Goal: Task Accomplishment & Management: Manage account settings

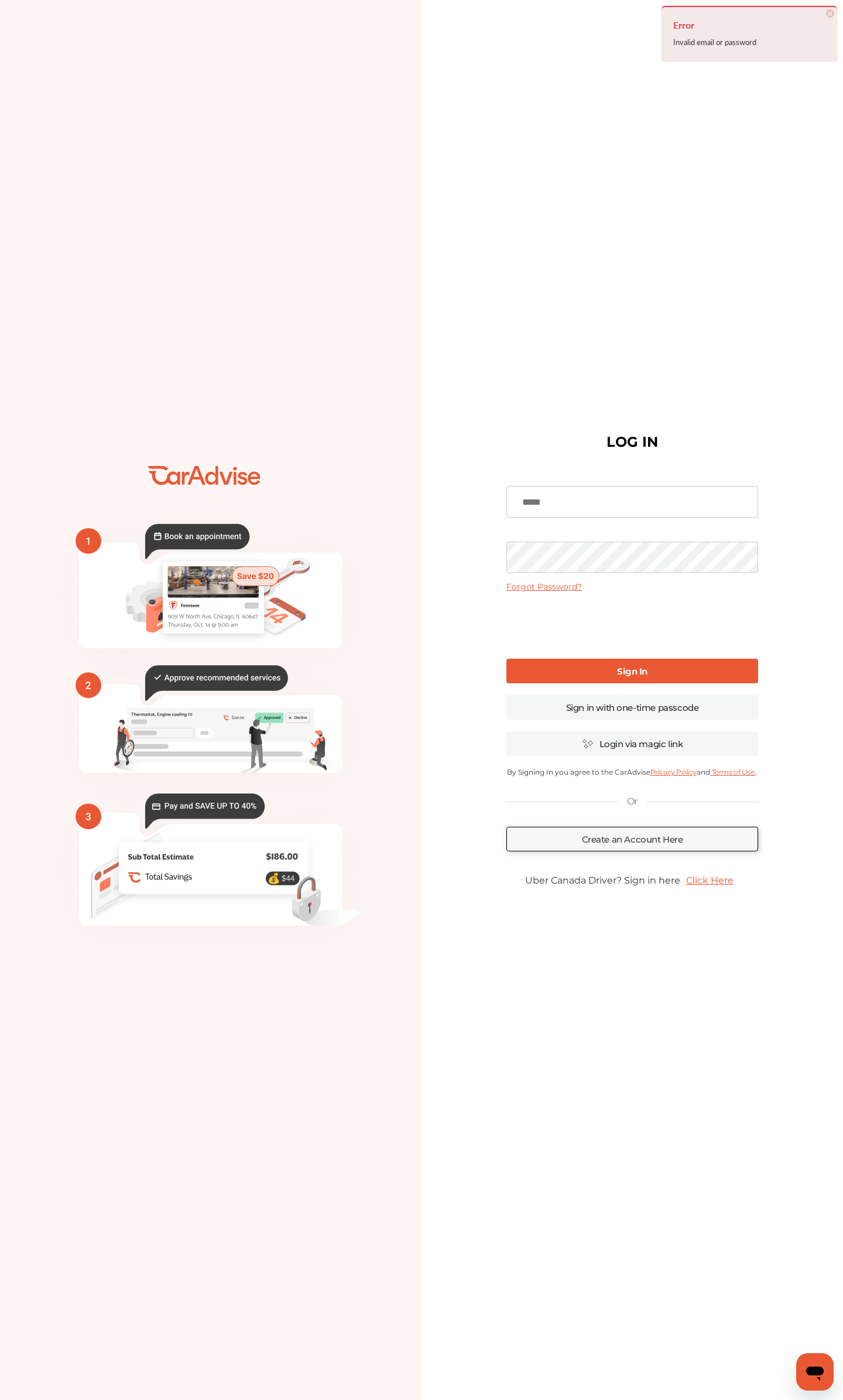
click at [557, 488] on input at bounding box center [632, 502] width 252 height 32
click at [481, 422] on div "LOG IN Forgot Password? Sign In Sign in with one-time passcode Login via magic …" at bounding box center [632, 700] width 422 height 598
